Goal: Transaction & Acquisition: Purchase product/service

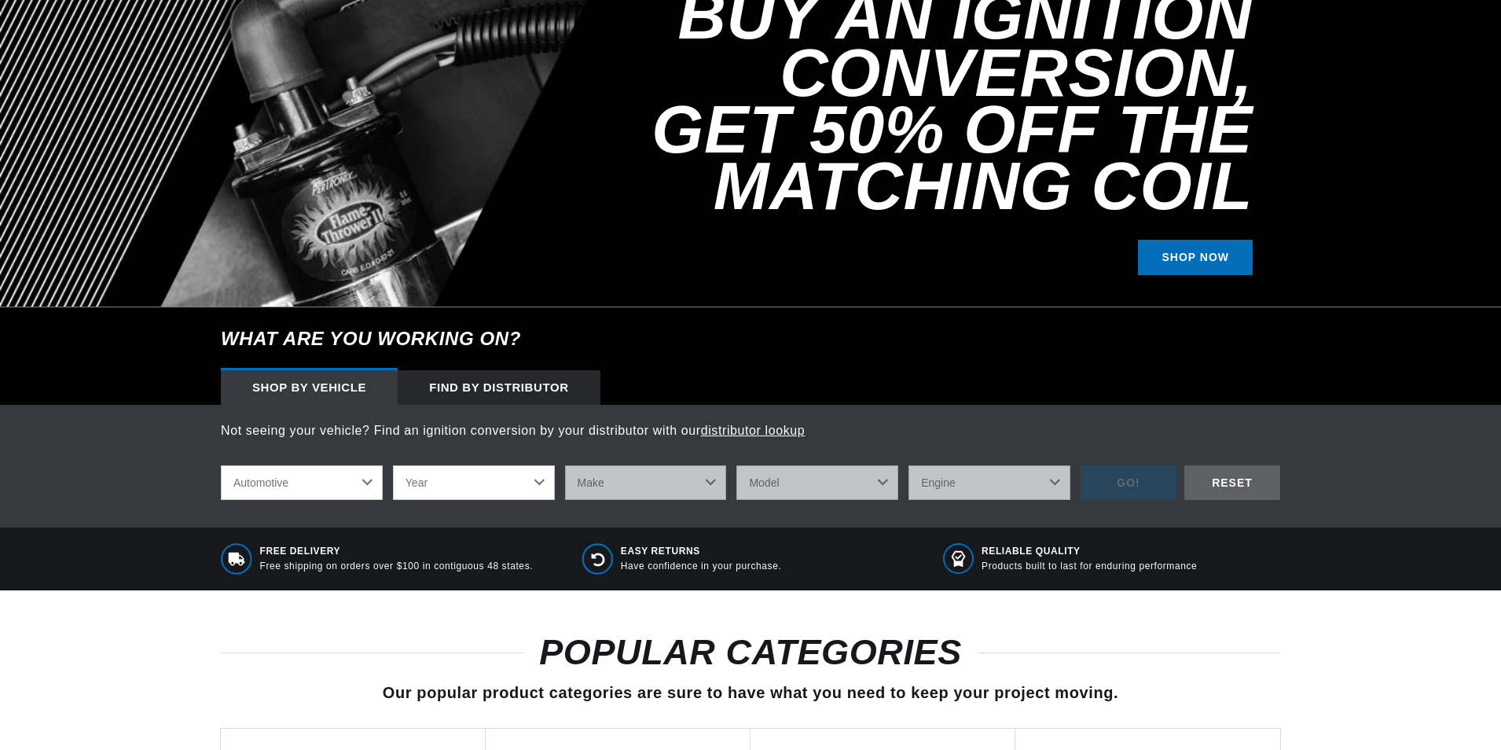
scroll to position [236, 0]
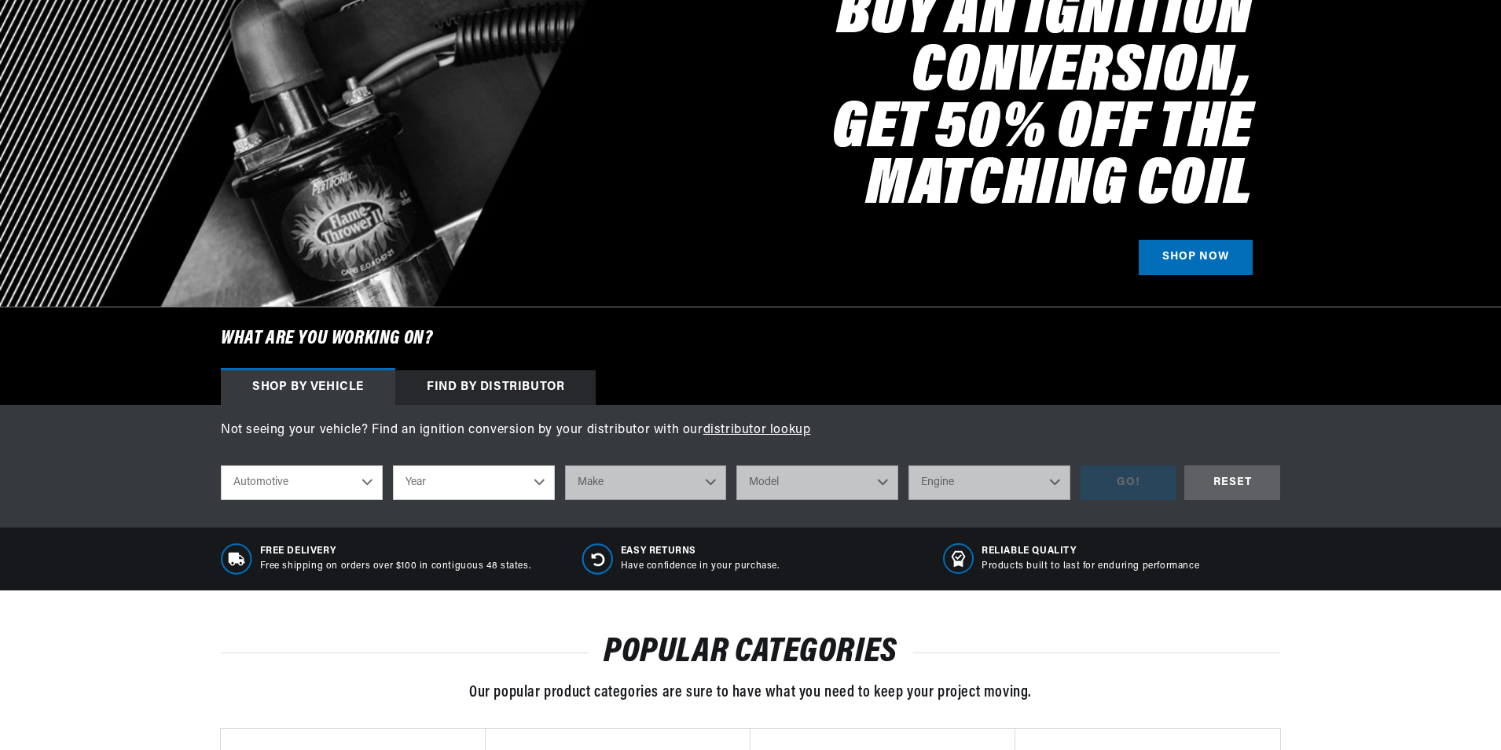
click at [537, 484] on select "Year 2022 2021 2020 2019 2018 2017 2016 2015 2014 2013 2012 2011 2010 2009 2008…" at bounding box center [474, 482] width 162 height 35
select select "1968"
click at [393, 465] on select "Year 2022 2021 2020 2019 2018 2017 2016 2015 2014 2013 2012 2011 2010 2009 2008…" at bounding box center [474, 482] width 162 height 35
select select "1968"
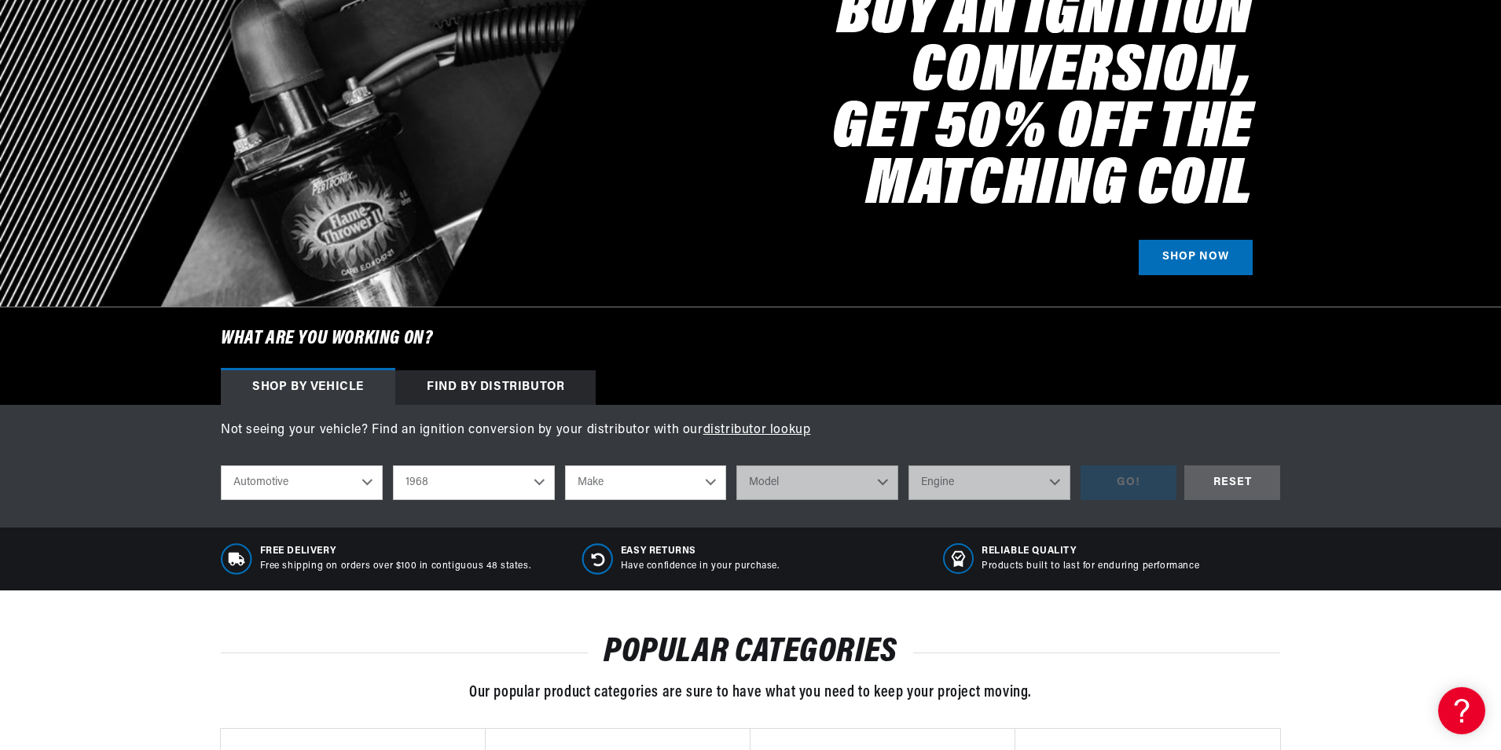
click at [713, 482] on select "Make Alfa Romeo American Motors Aston Martin Austin Austin Healey Avanti Bentle…" at bounding box center [646, 482] width 162 height 35
select select "Ford"
click at [565, 465] on select "Make Alfa Romeo American Motors Aston Martin Austin Austin Healey Avanti Bentle…" at bounding box center [646, 482] width 162 height 35
select select "Ford"
click at [883, 482] on select "Model Bronco Country Sedan Country Squire Custom Custom 500 F-100 F-250 F-350 F…" at bounding box center [817, 482] width 162 height 35
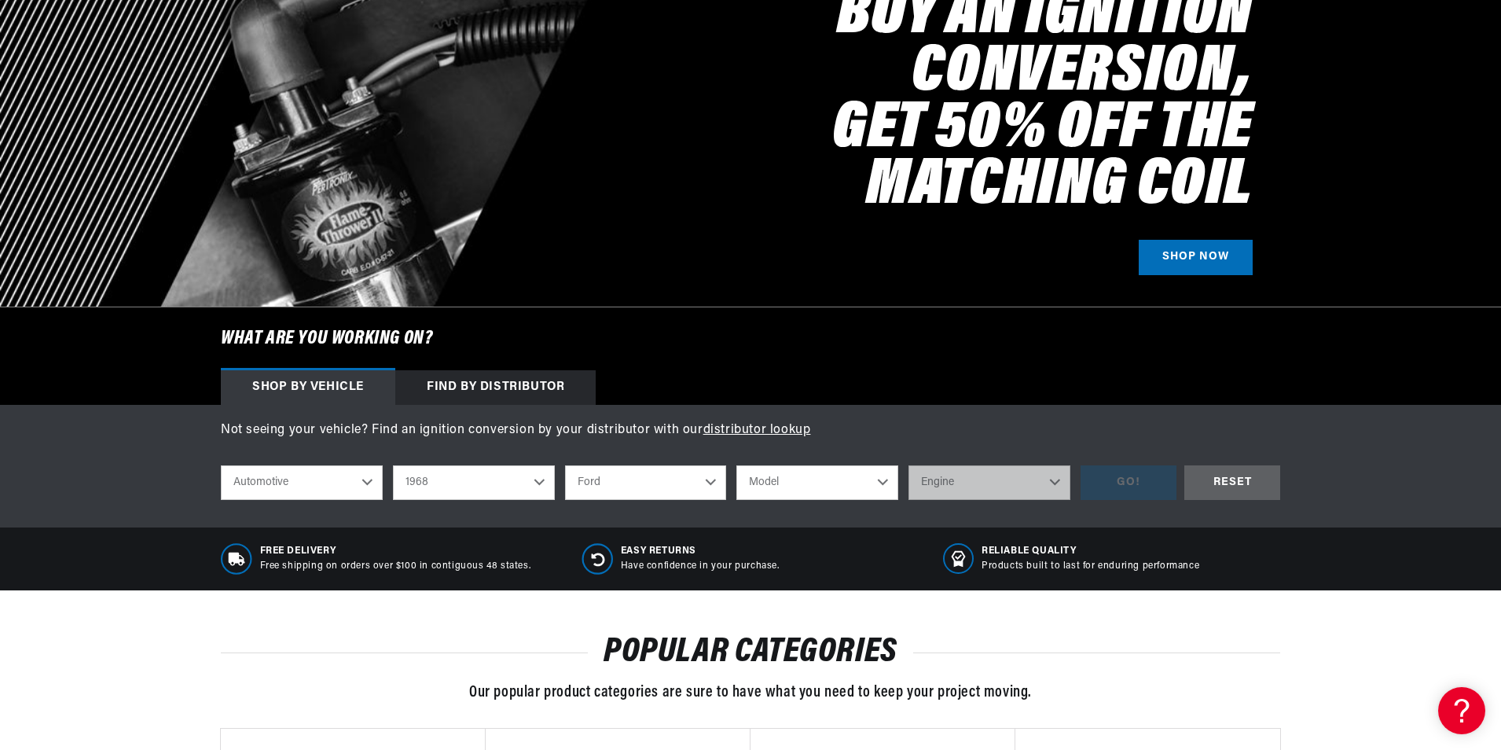
select select "Mustang"
click at [736, 465] on select "Model Bronco Country Sedan Country Squire Custom Custom 500 F-100 F-250 F-350 F…" at bounding box center [817, 482] width 162 height 35
select select "Mustang"
click at [1052, 481] on select "Engine 4.1L 4.3L 5.8L 200cid / 3.3L 289cid / 4.7L 302cid / 5.0L 351W 390cid / 6…" at bounding box center [989, 482] width 162 height 35
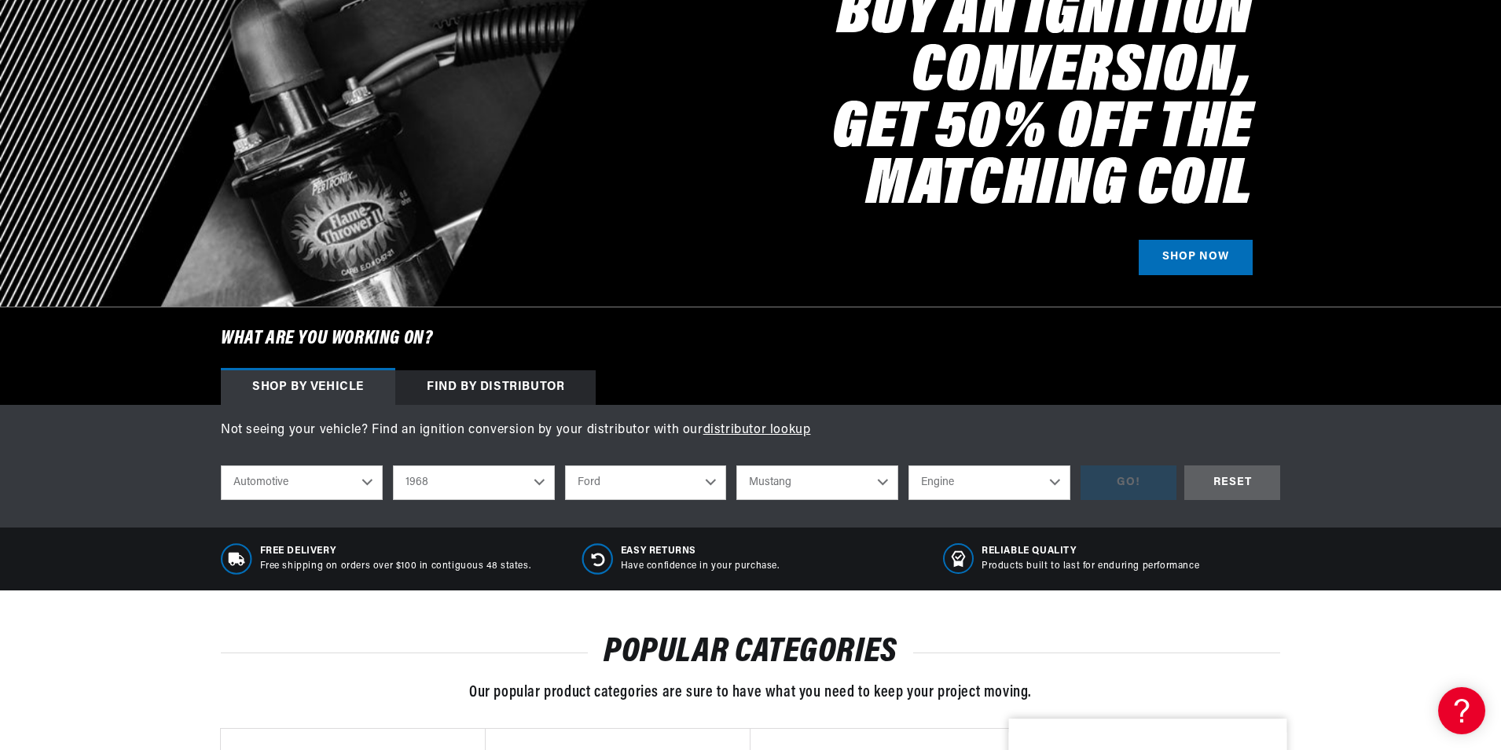
select select "302cid-5.0L"
click at [908, 465] on select "Engine 4.1L 4.3L 5.8L 200cid / 3.3L 289cid / 4.7L 302cid / 5.0L 351W 390cid / 6…" at bounding box center [989, 482] width 162 height 35
select select "302cid-5.0L"
click at [1123, 486] on div "GO!" at bounding box center [1128, 482] width 96 height 35
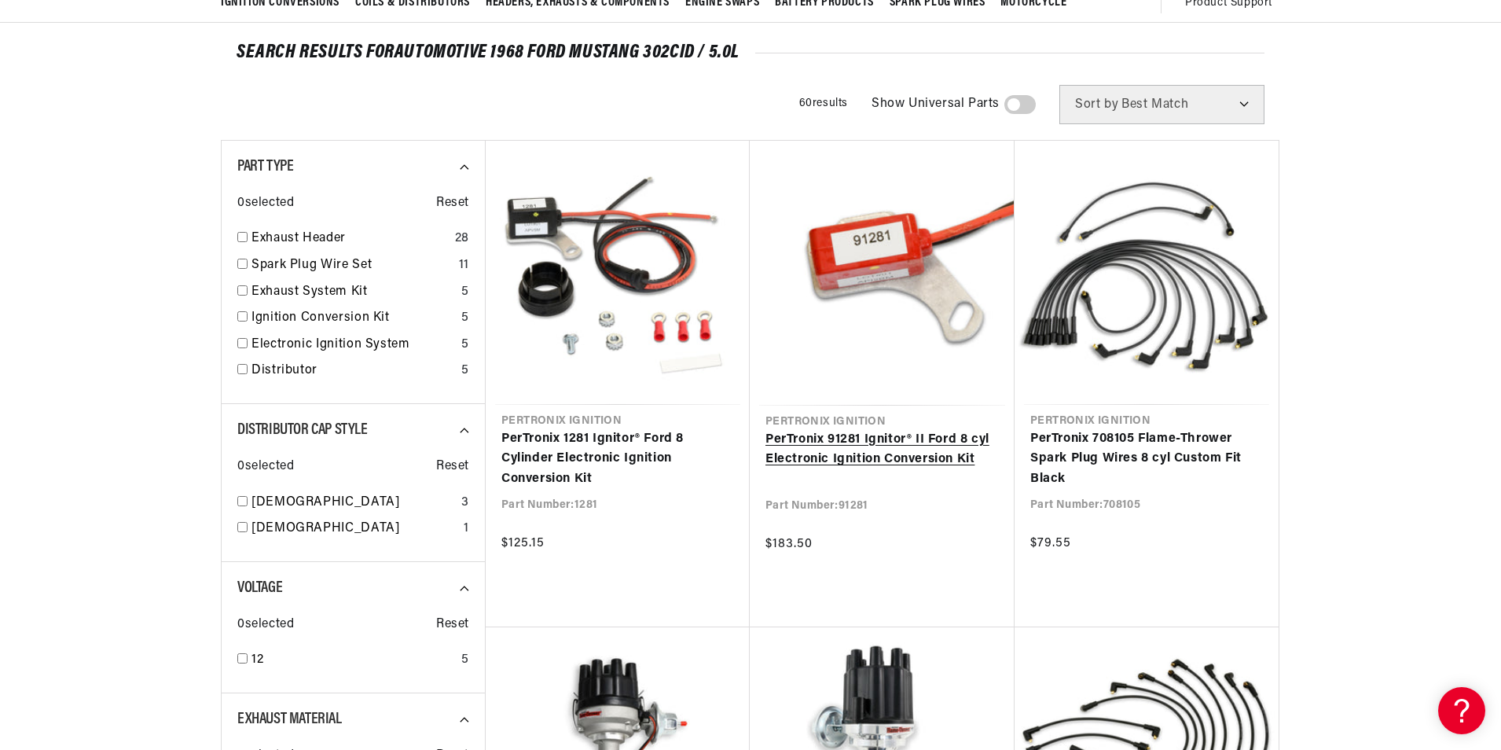
scroll to position [157, 0]
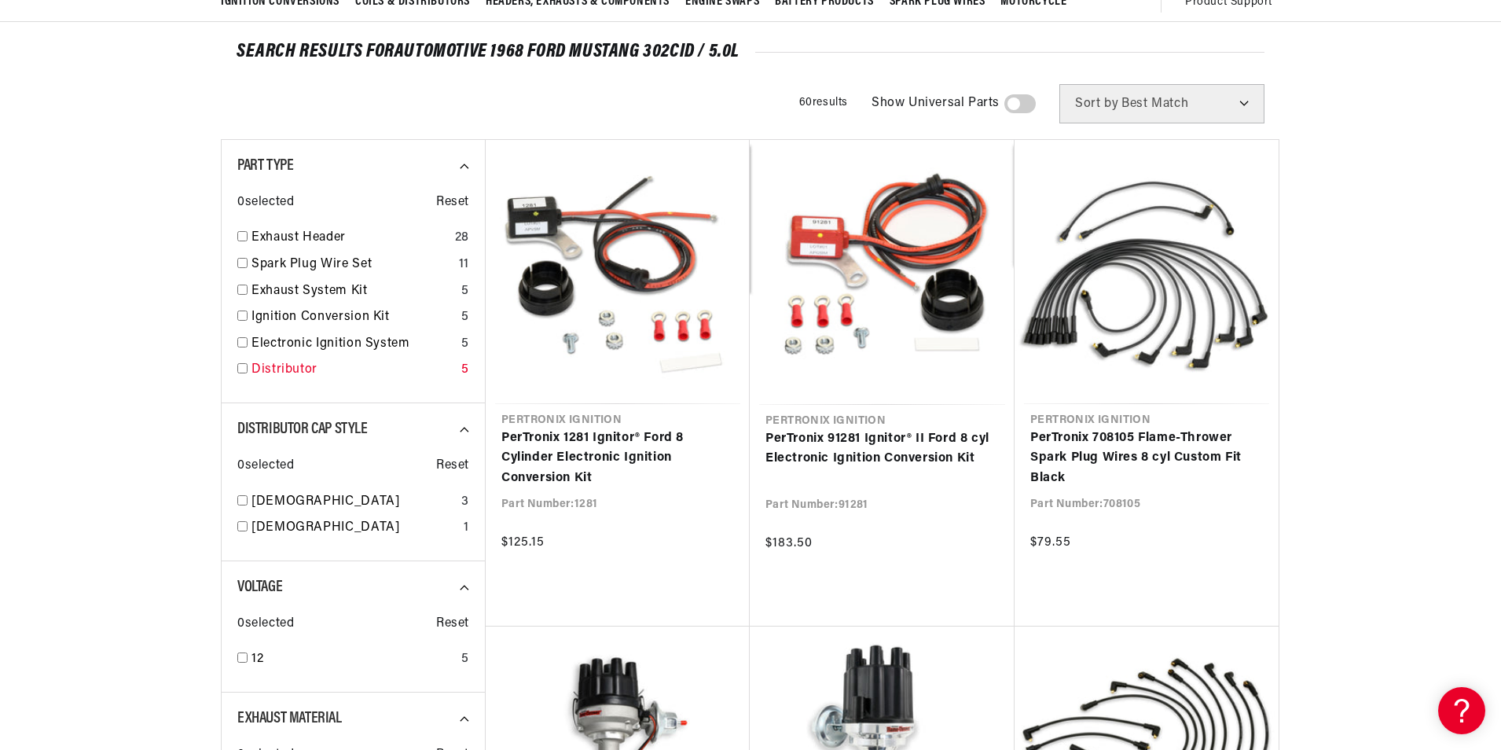
click at [237, 368] on div "Part Type 0 selected Reset Exhaust Header 28 Spark Plug Wire Set 11 Exhaust Sys…" at bounding box center [353, 271] width 264 height 264
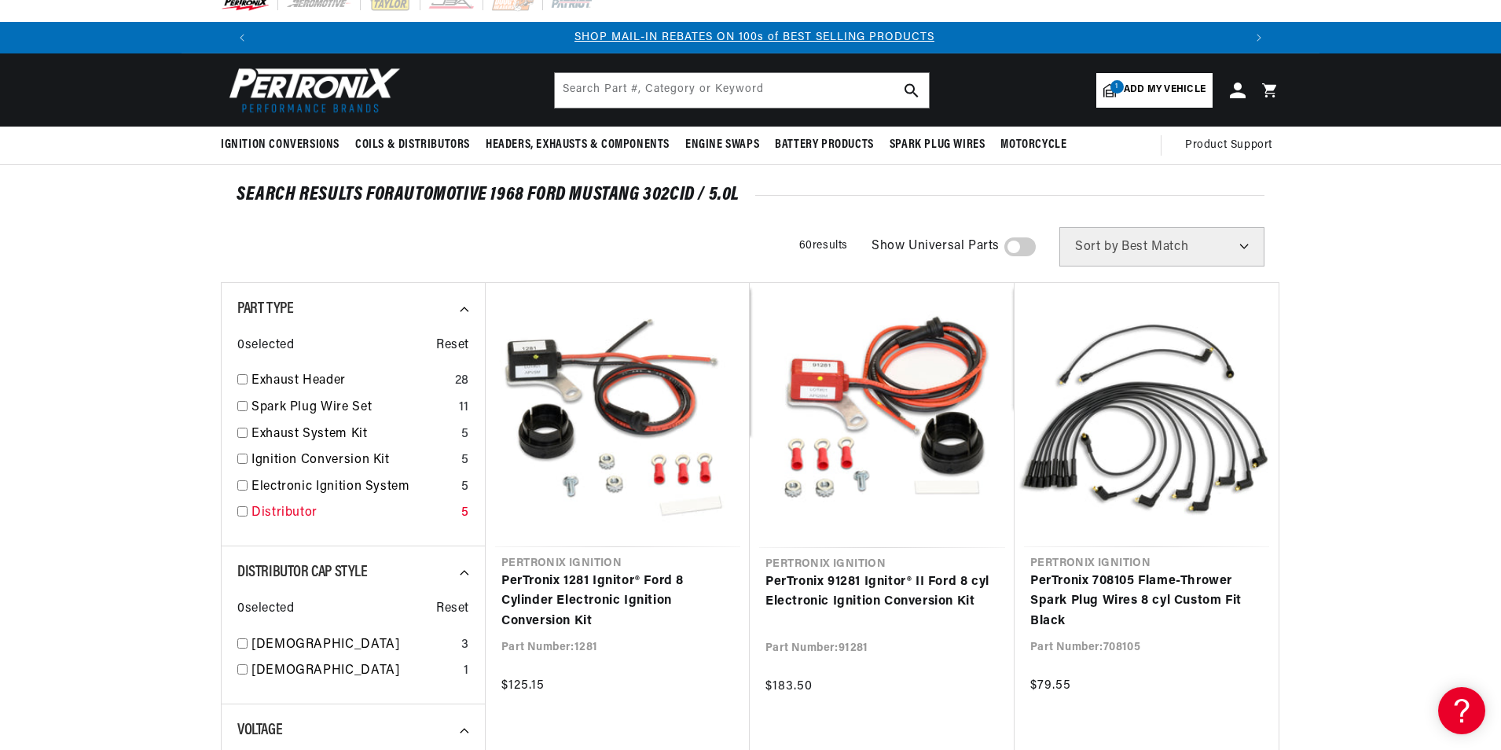
scroll to position [0, 0]
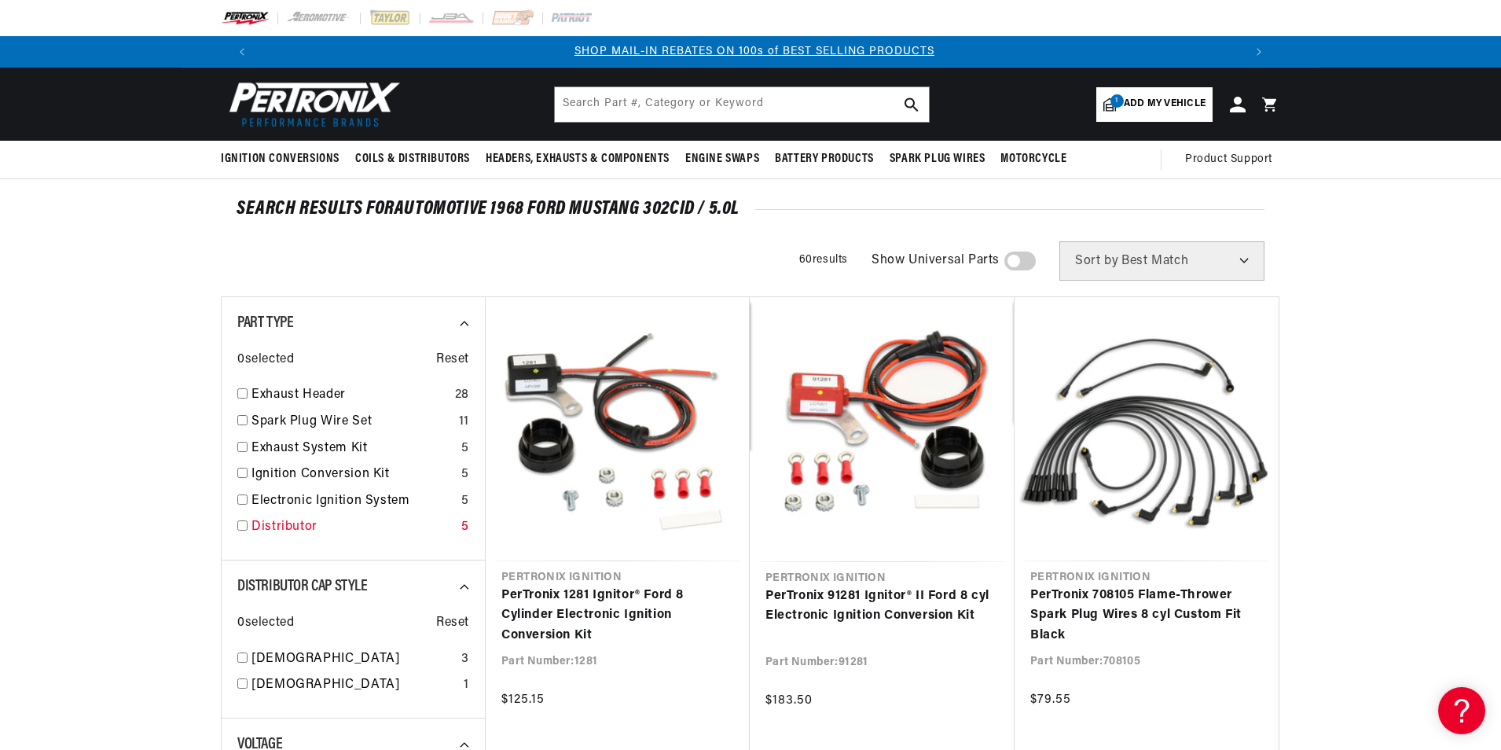
drag, startPoint x: 243, startPoint y: 524, endPoint x: 257, endPoint y: 529, distance: 14.9
click at [244, 524] on input "checkbox" at bounding box center [242, 525] width 10 height 10
checkbox input "true"
